Goal: Task Accomplishment & Management: Manage account settings

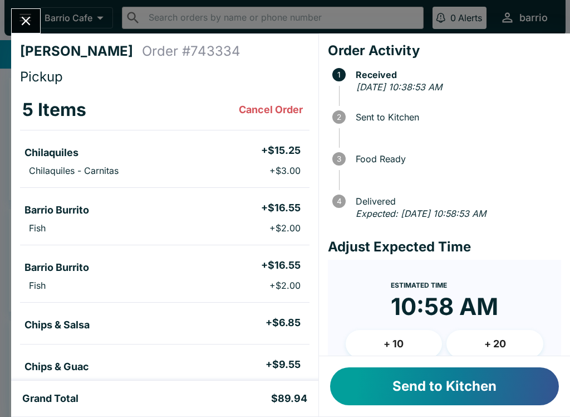
click at [395, 338] on button "+ 10" at bounding box center [394, 344] width 97 height 28
click at [393, 388] on button "Send to Kitchen" at bounding box center [444, 386] width 229 height 38
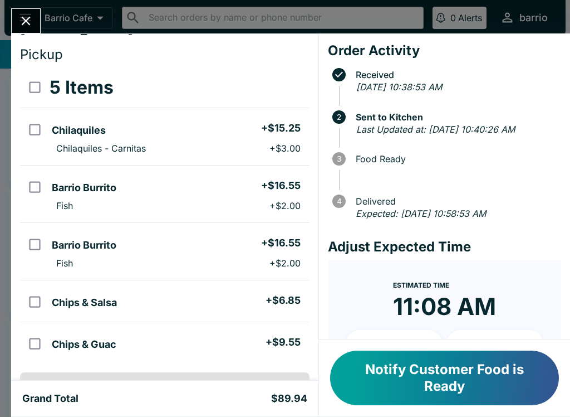
scroll to position [21, 0]
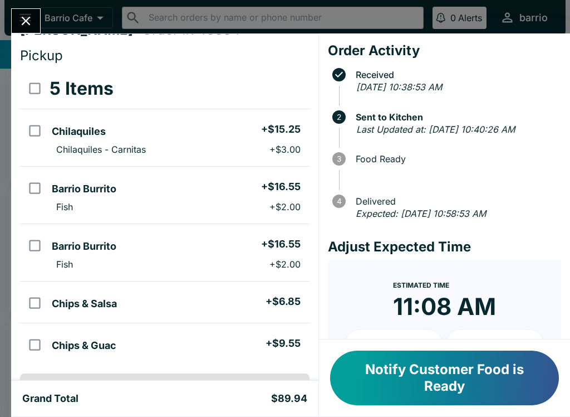
click at [30, 246] on input "orders table" at bounding box center [34, 245] width 25 height 25
click at [36, 246] on input "orders table" at bounding box center [34, 245] width 25 height 25
checkbox input "false"
click at [413, 389] on button "Notify Customer Food is Ready" at bounding box center [444, 377] width 229 height 55
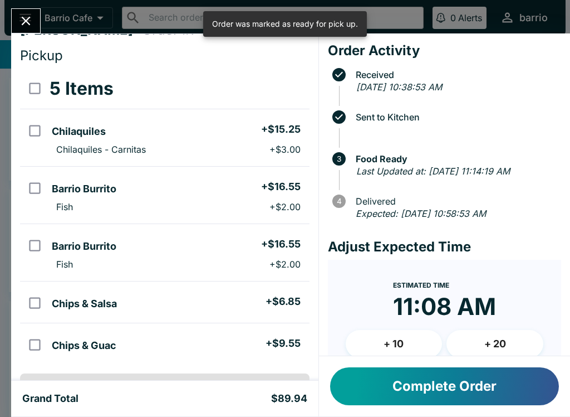
click at [409, 385] on button "Complete Order" at bounding box center [444, 386] width 229 height 38
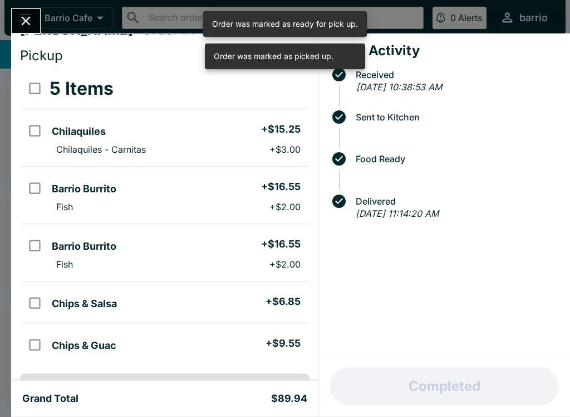
click at [29, 32] on button "Close" at bounding box center [26, 21] width 28 height 24
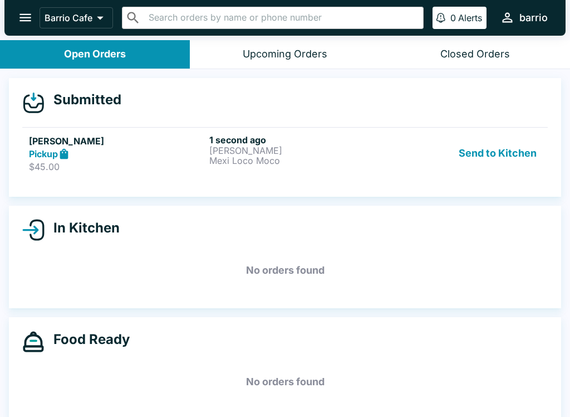
click at [164, 163] on p "$45.00" at bounding box center [117, 166] width 176 height 11
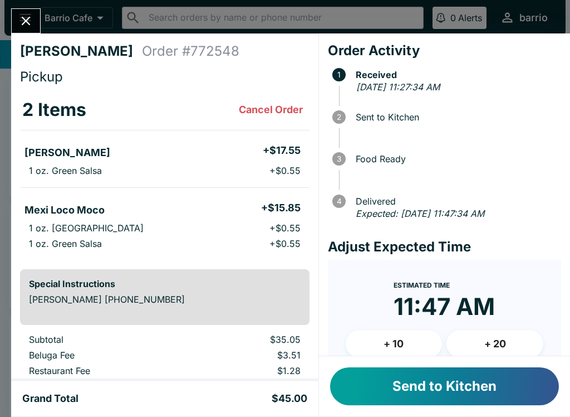
click at [393, 348] on button "+ 10" at bounding box center [394, 344] width 97 height 28
click at [392, 383] on button "Send to Kitchen" at bounding box center [444, 386] width 229 height 38
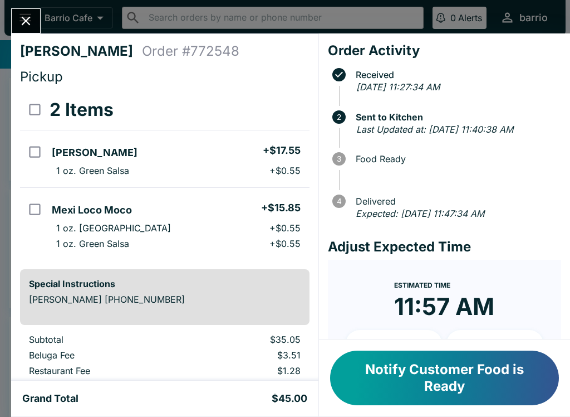
click at [37, 26] on button "Close" at bounding box center [26, 21] width 28 height 24
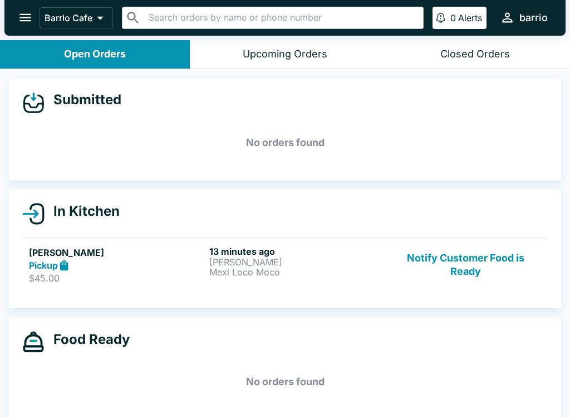
click at [226, 265] on p "[PERSON_NAME]" at bounding box center [297, 262] width 176 height 10
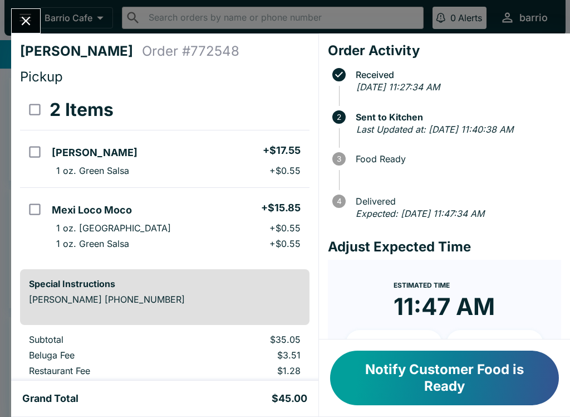
click at [22, 0] on div "[PERSON_NAME] Order # 772548 Pickup 2 Items [PERSON_NAME] + $17.55 1 oz. Green …" at bounding box center [285, 208] width 570 height 417
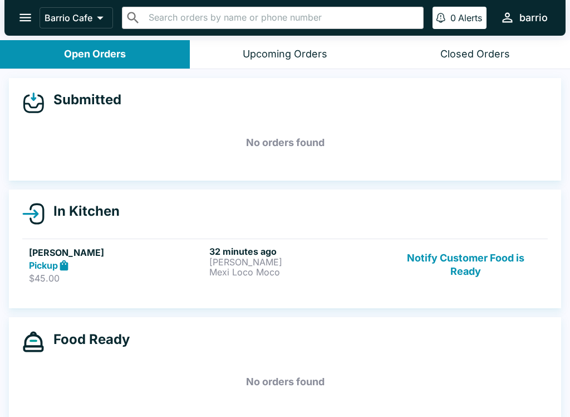
click at [472, 266] on button "Notify Customer Food is Ready" at bounding box center [465, 265] width 151 height 38
